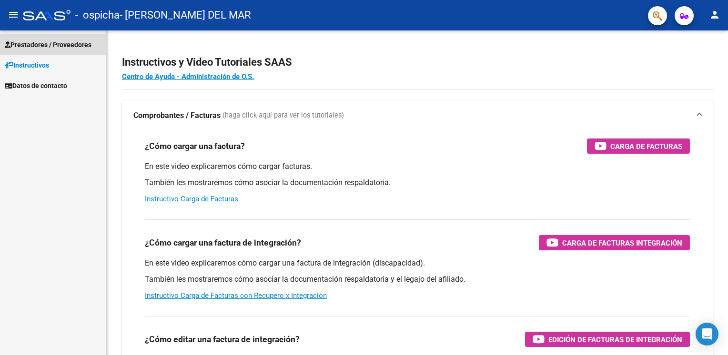
click at [47, 43] on span "Prestadores / Proveedores" at bounding box center [48, 45] width 87 height 10
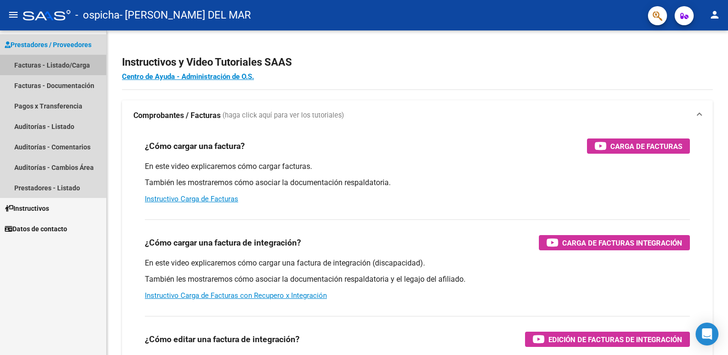
click at [39, 67] on link "Facturas - Listado/Carga" at bounding box center [53, 65] width 106 height 20
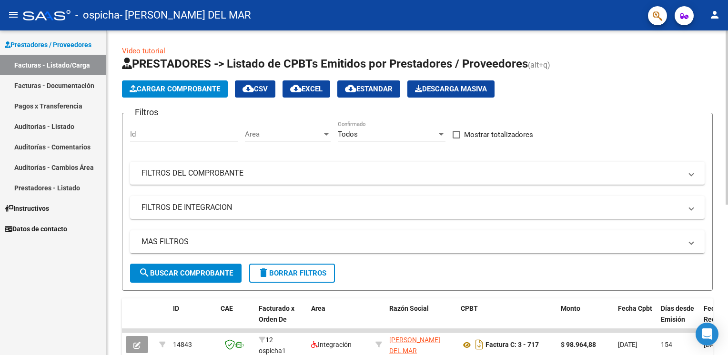
click at [177, 87] on span "Cargar Comprobante" at bounding box center [175, 89] width 90 height 9
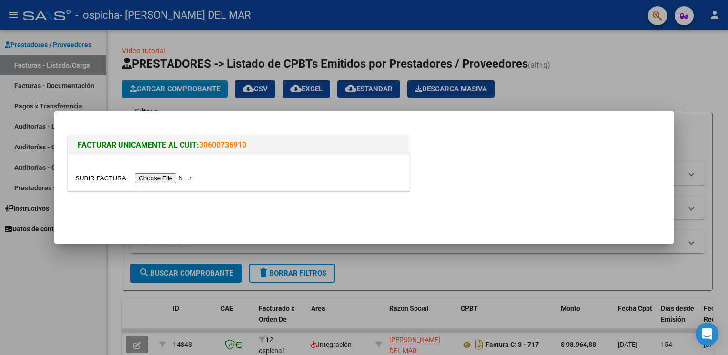
click at [151, 180] on input "file" at bounding box center [135, 178] width 120 height 10
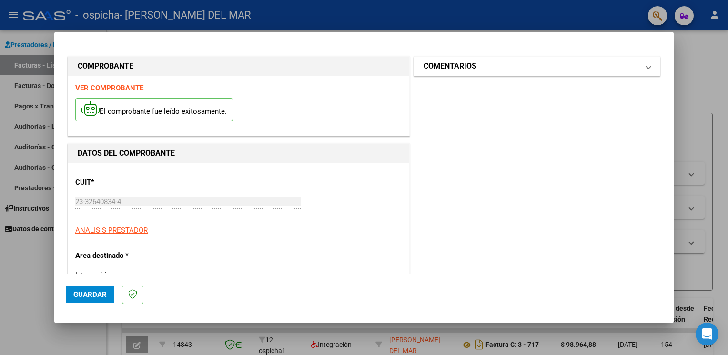
click at [646, 66] on span at bounding box center [648, 65] width 4 height 11
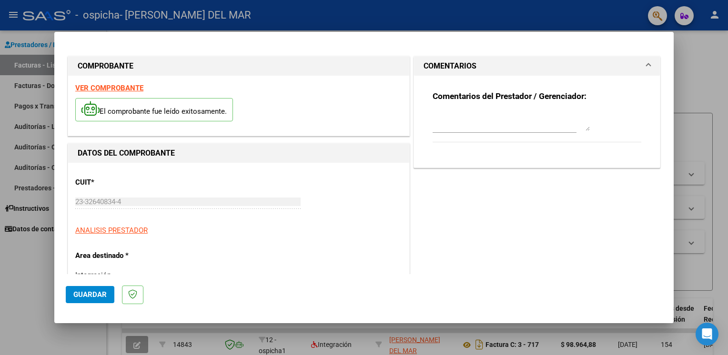
click at [497, 130] on textarea at bounding box center [510, 121] width 157 height 19
click at [88, 296] on span "Guardar" at bounding box center [89, 294] width 33 height 9
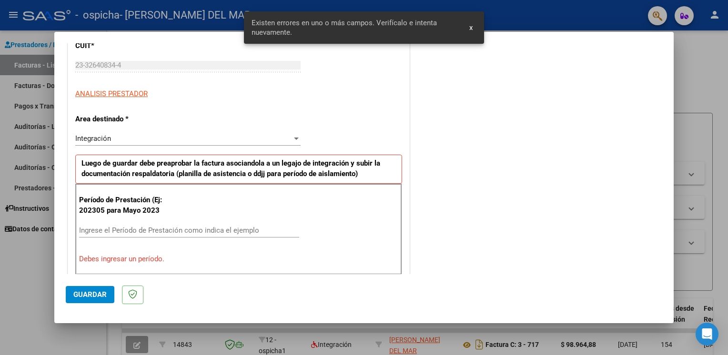
scroll to position [197, 0]
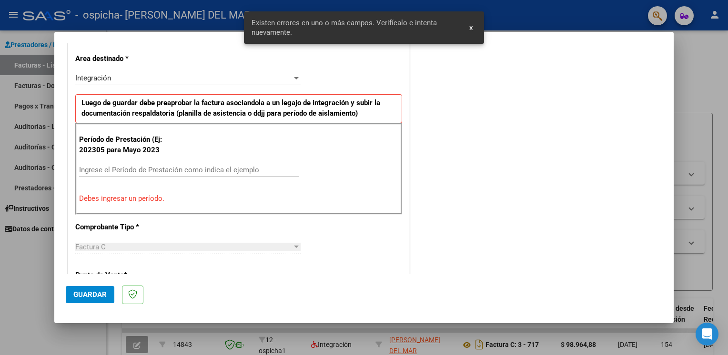
click at [109, 170] on input "Ingrese el Período de Prestación como indica el ejemplo" at bounding box center [189, 170] width 220 height 9
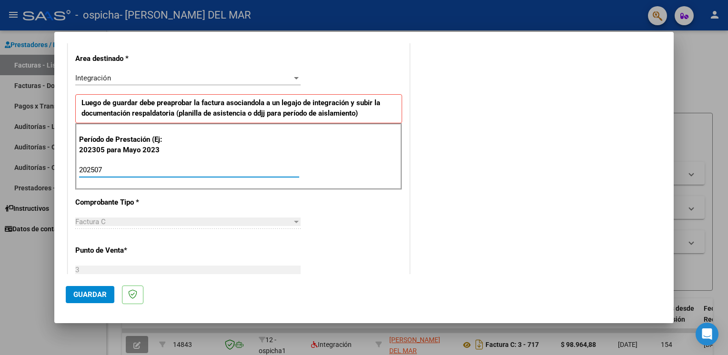
type input "202507"
click at [95, 292] on span "Guardar" at bounding box center [89, 294] width 33 height 9
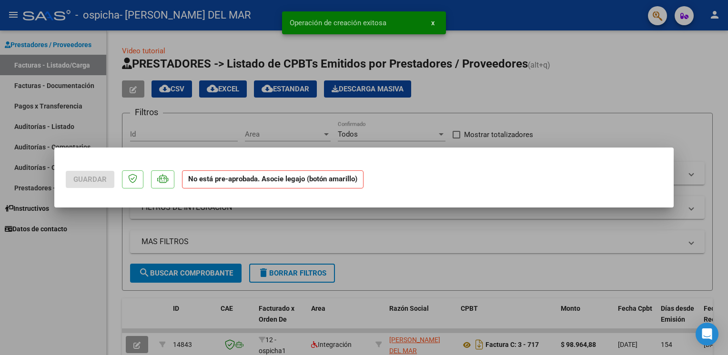
scroll to position [0, 0]
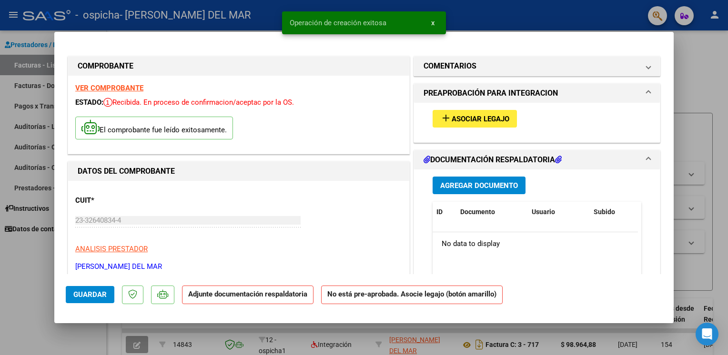
click at [489, 187] on span "Agregar Documento" at bounding box center [479, 185] width 78 height 9
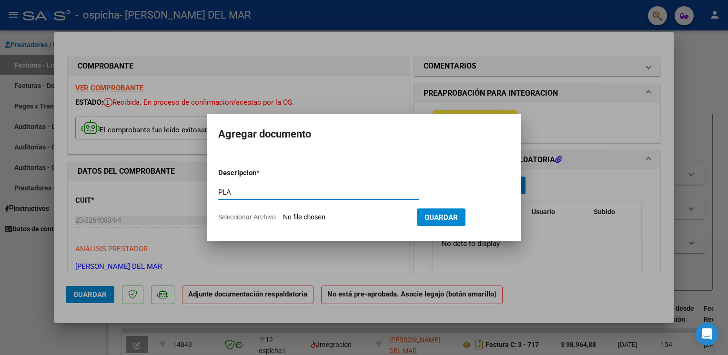
type input "PLANILLA DE ASISTENCIA"
click at [351, 217] on input "Seleccionar Archivo" at bounding box center [346, 217] width 126 height 9
type input "C:\fakepath\[PERSON_NAME][DATE].pdf"
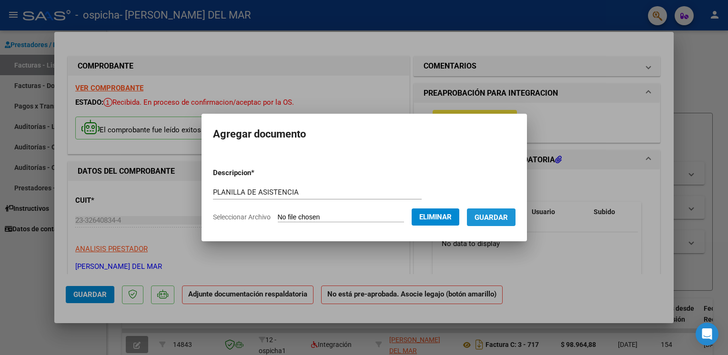
click at [503, 220] on span "Guardar" at bounding box center [490, 217] width 33 height 9
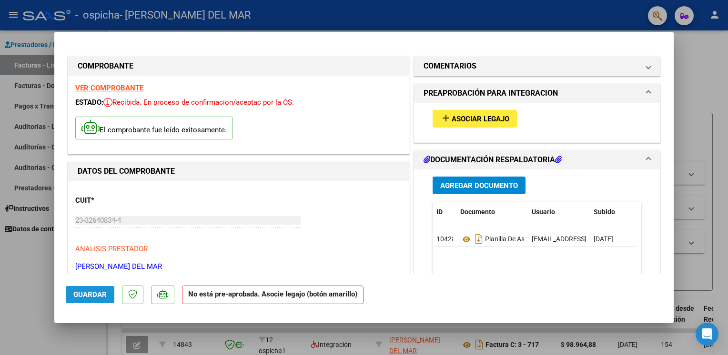
click at [93, 294] on span "Guardar" at bounding box center [89, 294] width 33 height 9
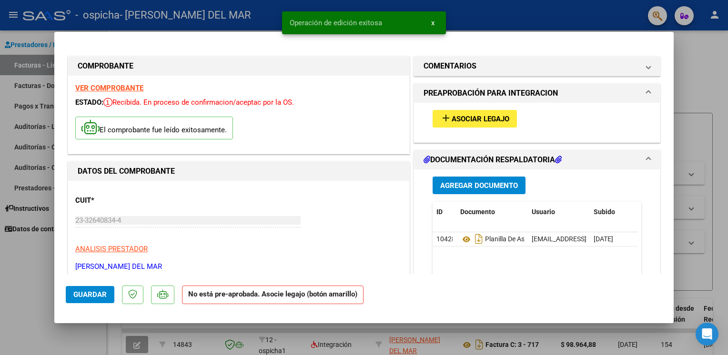
click at [26, 286] on div at bounding box center [364, 177] width 728 height 355
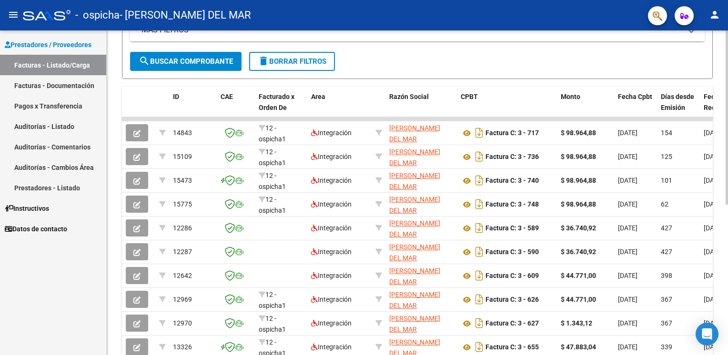
scroll to position [213, 0]
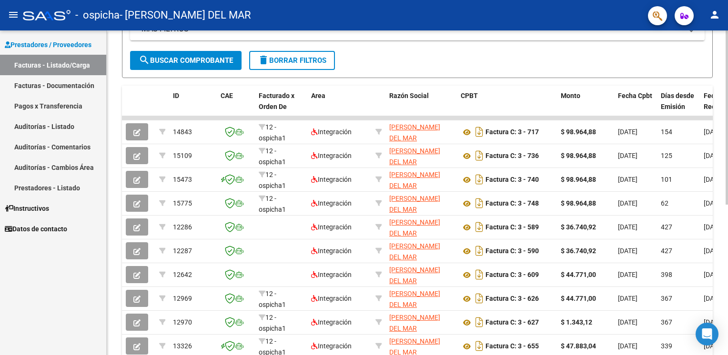
click at [727, 299] on html "menu - ospicha - [PERSON_NAME] DEL MAR person Prestadores / Proveedores Factura…" at bounding box center [364, 177] width 728 height 355
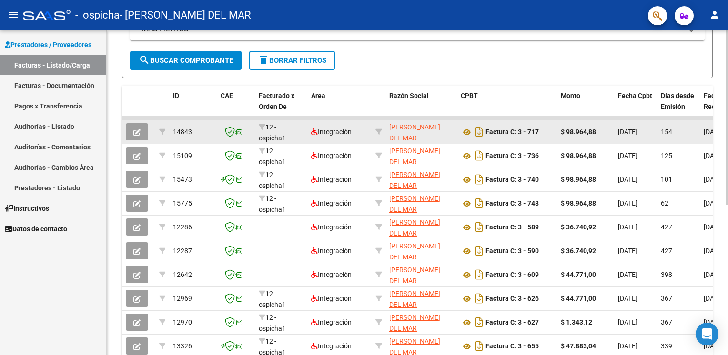
click at [398, 132] on app-link-go-to "[PERSON_NAME] DEL MAR" at bounding box center [421, 133] width 64 height 22
click at [418, 132] on app-link-go-to "[PERSON_NAME] DEL MAR" at bounding box center [421, 133] width 64 height 22
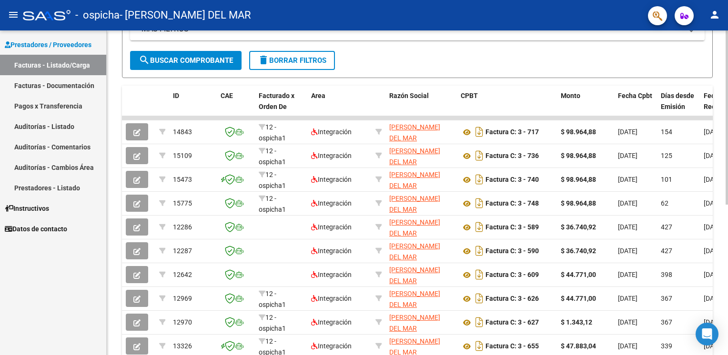
click at [720, 137] on div "Video tutorial PRESTADORES -> Listado de CPBTs Emitidos por Prestadores / Prove…" at bounding box center [417, 117] width 621 height 599
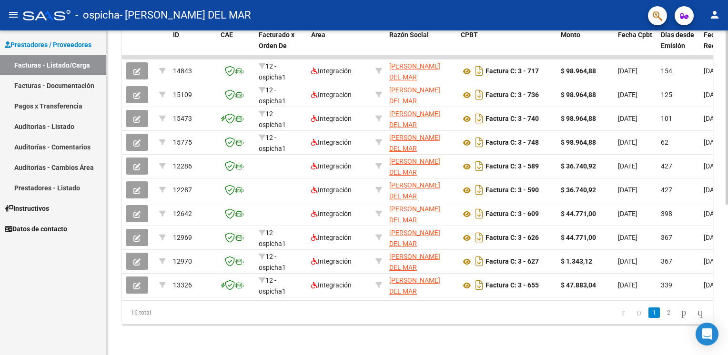
click at [727, 292] on html "menu - ospicha - [PERSON_NAME] DEL MAR person Prestadores / Proveedores Factura…" at bounding box center [364, 177] width 728 height 355
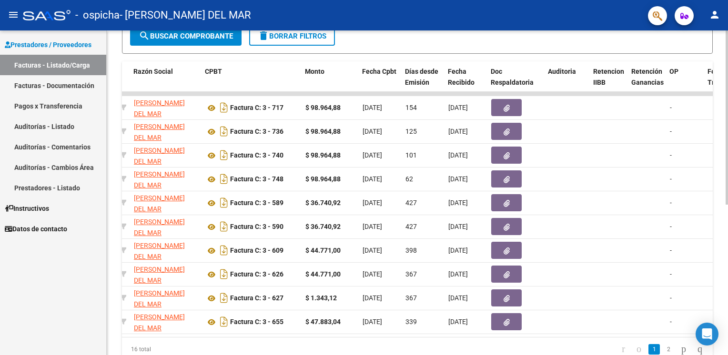
scroll to position [238, 0]
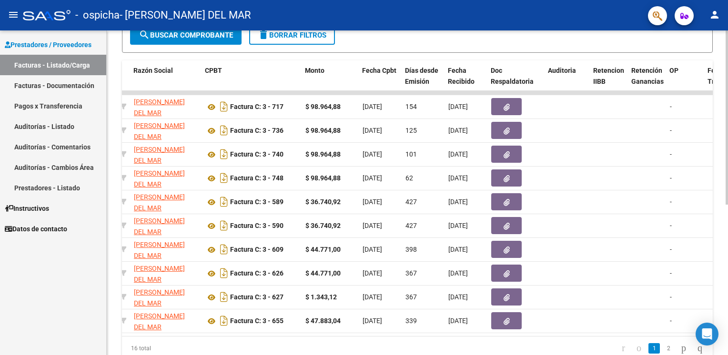
click at [715, 183] on div "Video tutorial PRESTADORES -> Listado de CPBTs Emitidos por Prestadores / Prove…" at bounding box center [418, 91] width 623 height 599
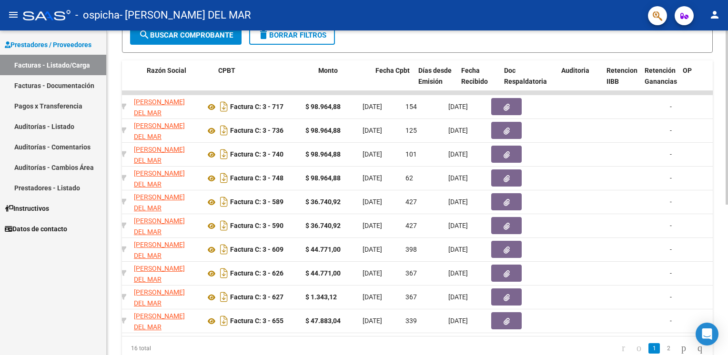
scroll to position [0, 0]
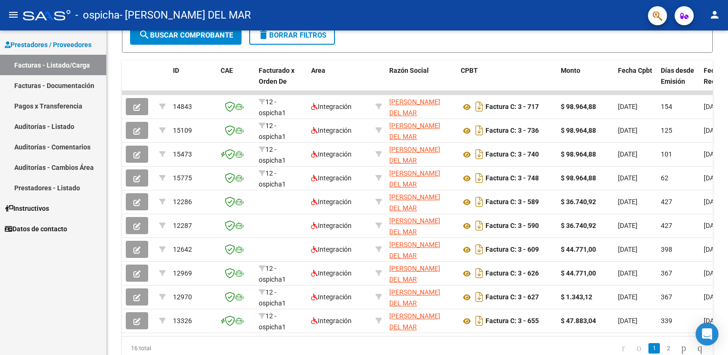
click at [36, 106] on link "Pagos x Transferencia" at bounding box center [53, 106] width 106 height 20
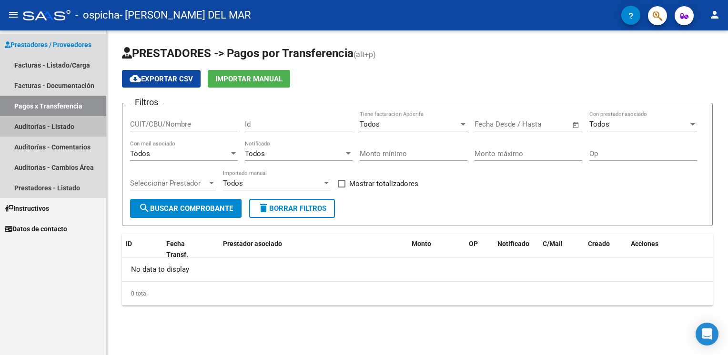
click at [30, 130] on link "Auditorías - Listado" at bounding box center [53, 126] width 106 height 20
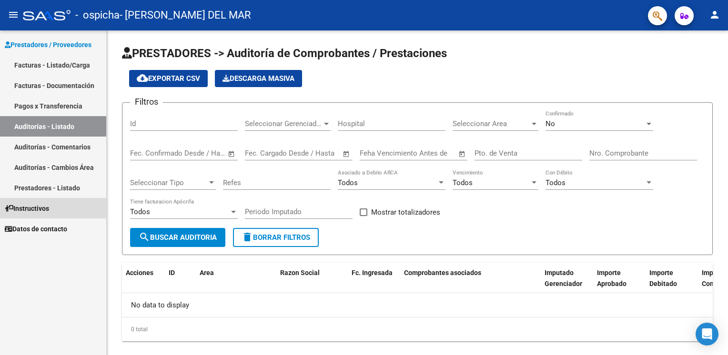
click at [39, 207] on span "Instructivos" at bounding box center [27, 208] width 44 height 10
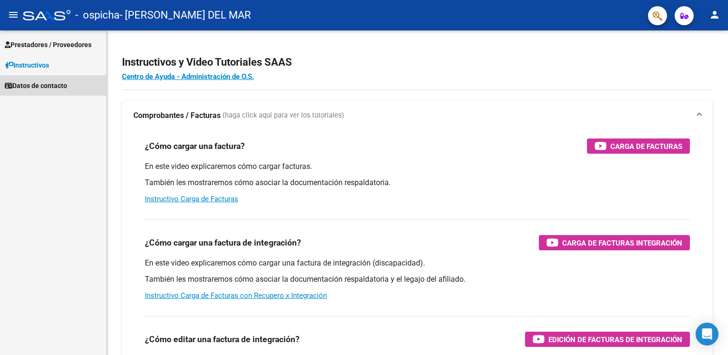
click at [37, 88] on span "Datos de contacto" at bounding box center [36, 85] width 62 height 10
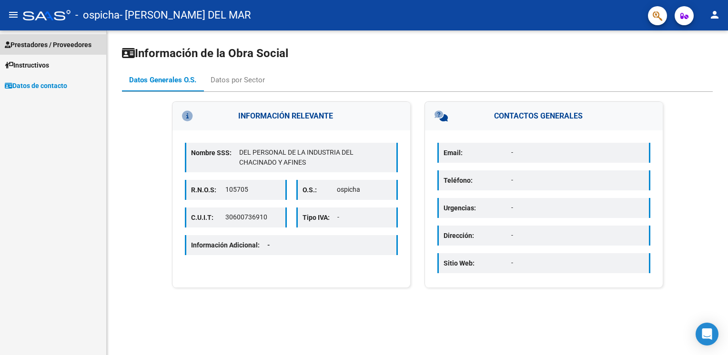
click at [37, 42] on span "Prestadores / Proveedores" at bounding box center [48, 45] width 87 height 10
